Goal: Task Accomplishment & Management: Complete application form

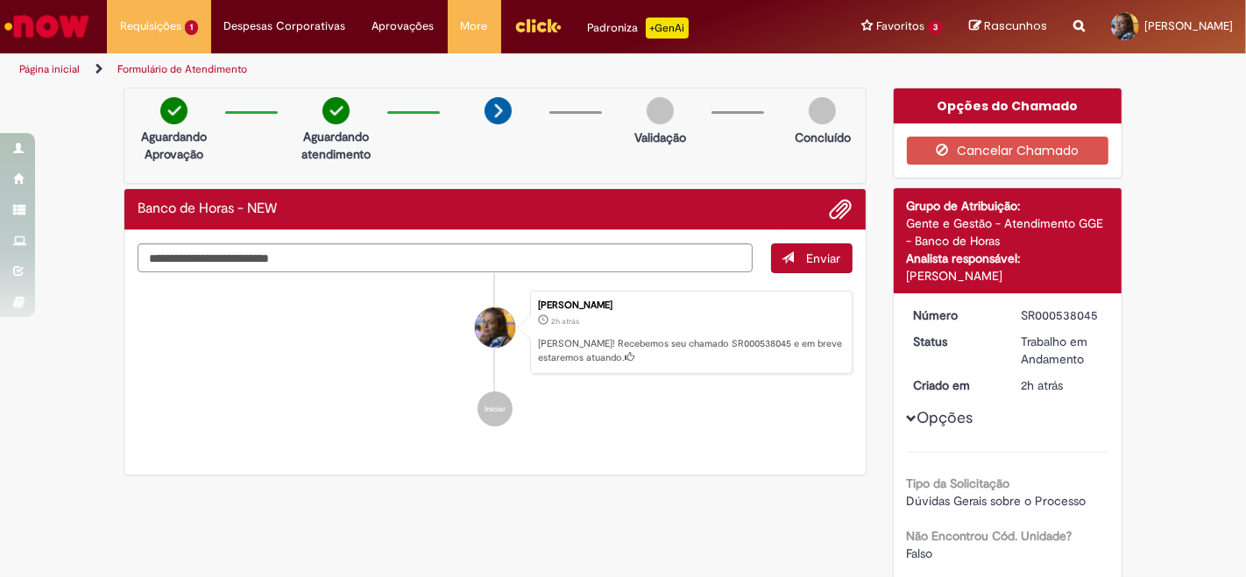
click at [279, 372] on ul "[PERSON_NAME] 2h atrás 2 horas atrás [PERSON_NAME]! Recebemos seu chamado SR000…" at bounding box center [495, 359] width 715 height 172
